Goal: Information Seeking & Learning: Learn about a topic

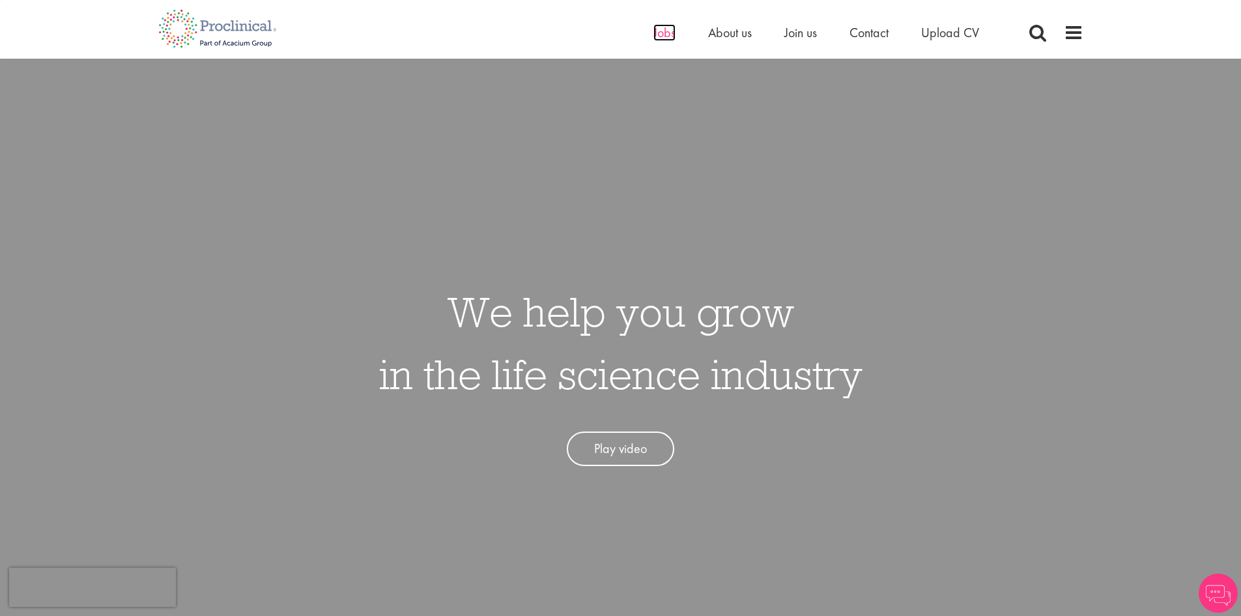
click at [663, 32] on span "Jobs" at bounding box center [665, 32] width 22 height 17
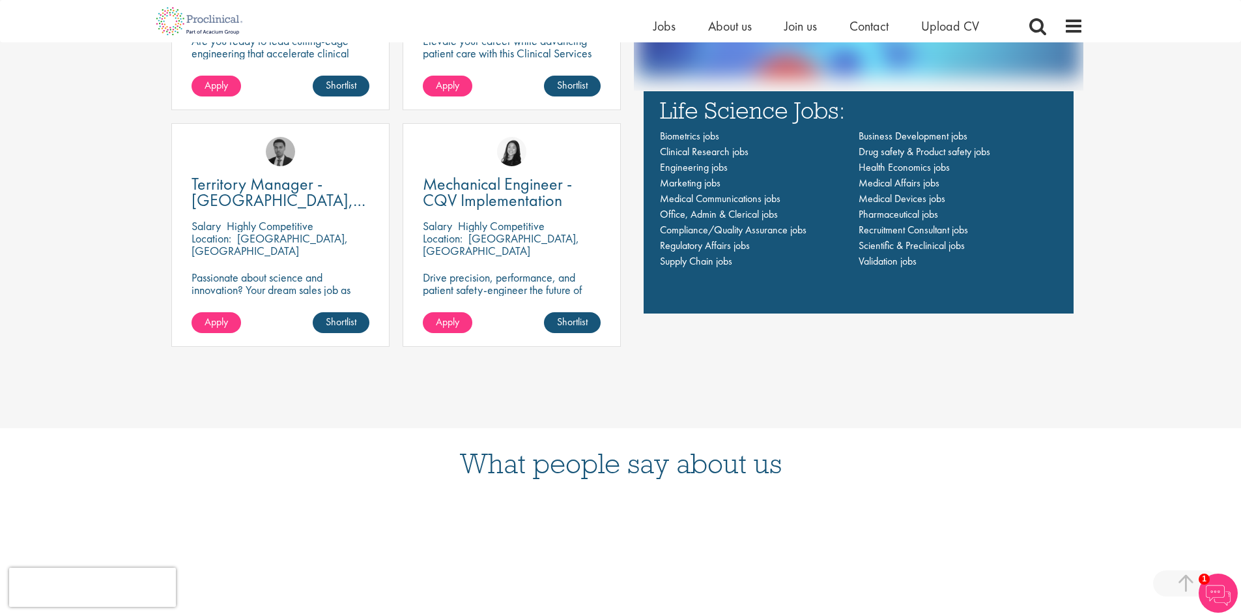
scroll to position [1120, 0]
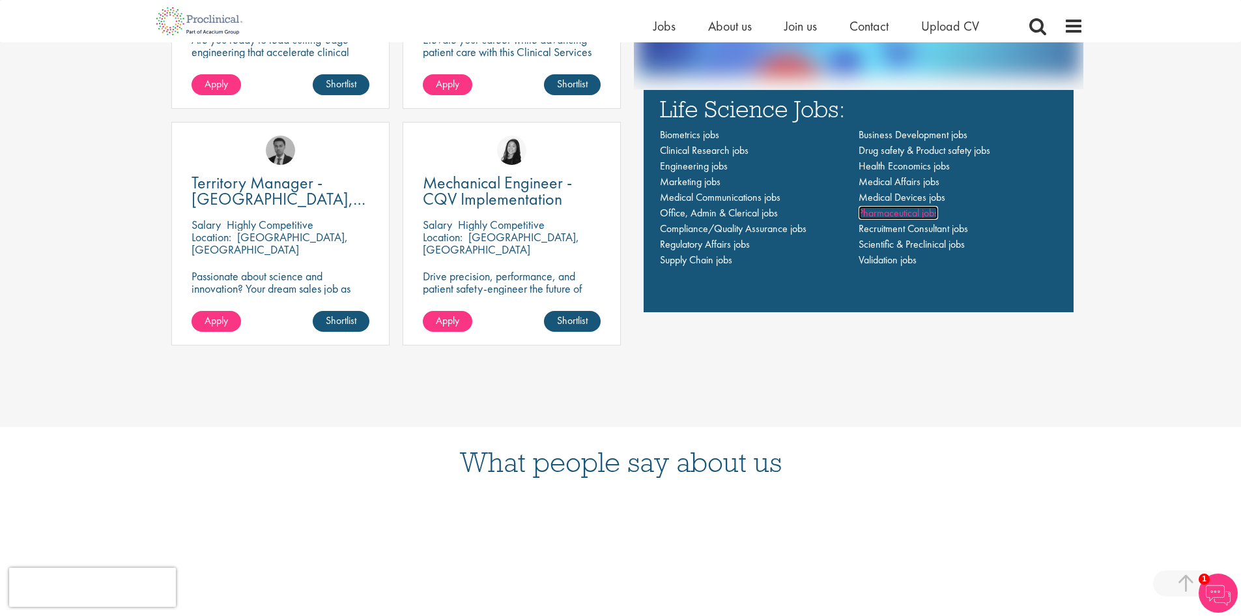
click at [875, 207] on span "Pharmaceutical jobs" at bounding box center [898, 213] width 79 height 14
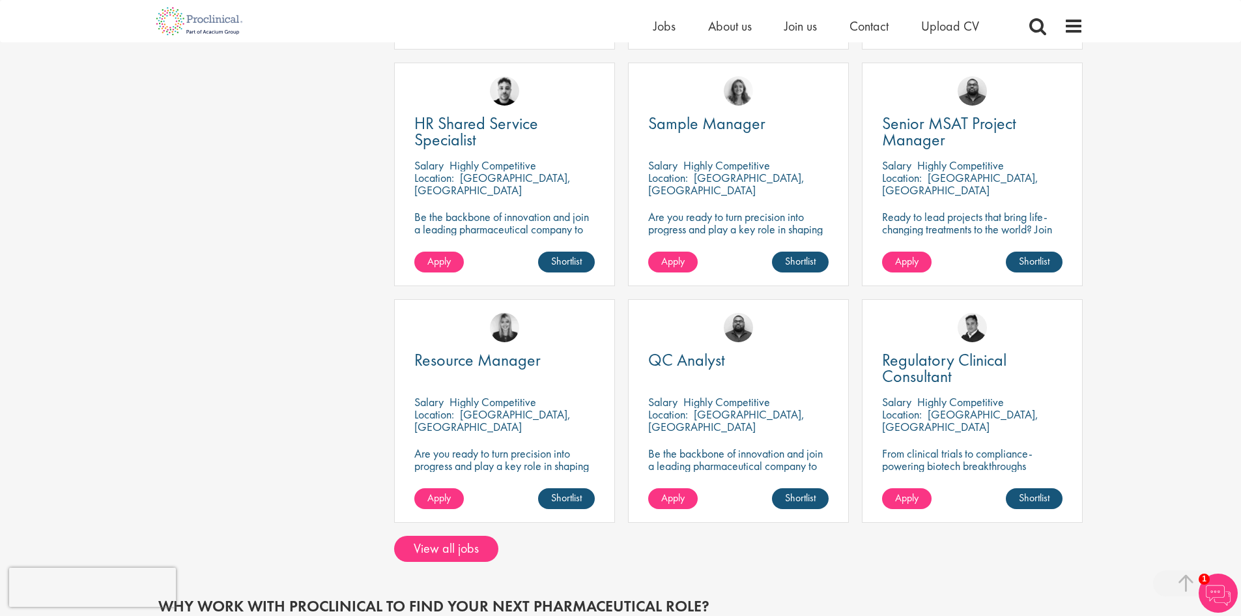
scroll to position [736, 0]
click at [468, 547] on link "View all jobs" at bounding box center [446, 549] width 104 height 26
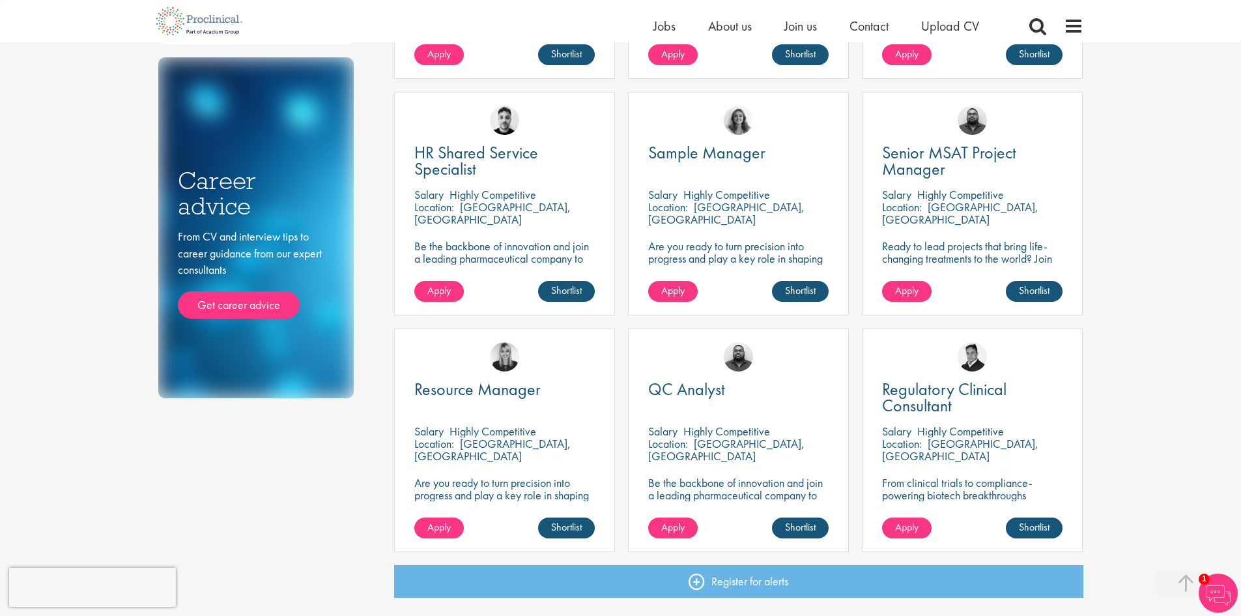
scroll to position [854, 0]
